Goal: Task Accomplishment & Management: Complete application form

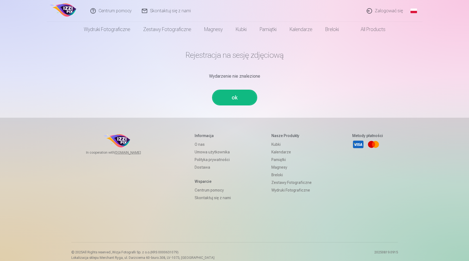
click at [235, 97] on link "ok" at bounding box center [235, 97] width 44 height 14
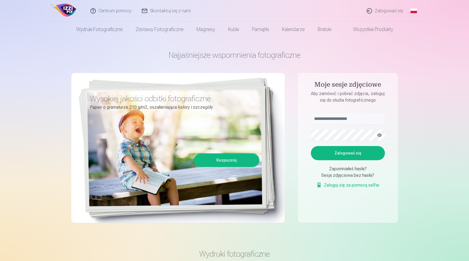
click at [378, 10] on link "Zalogować się" at bounding box center [385, 11] width 47 height 22
